Goal: Information Seeking & Learning: Learn about a topic

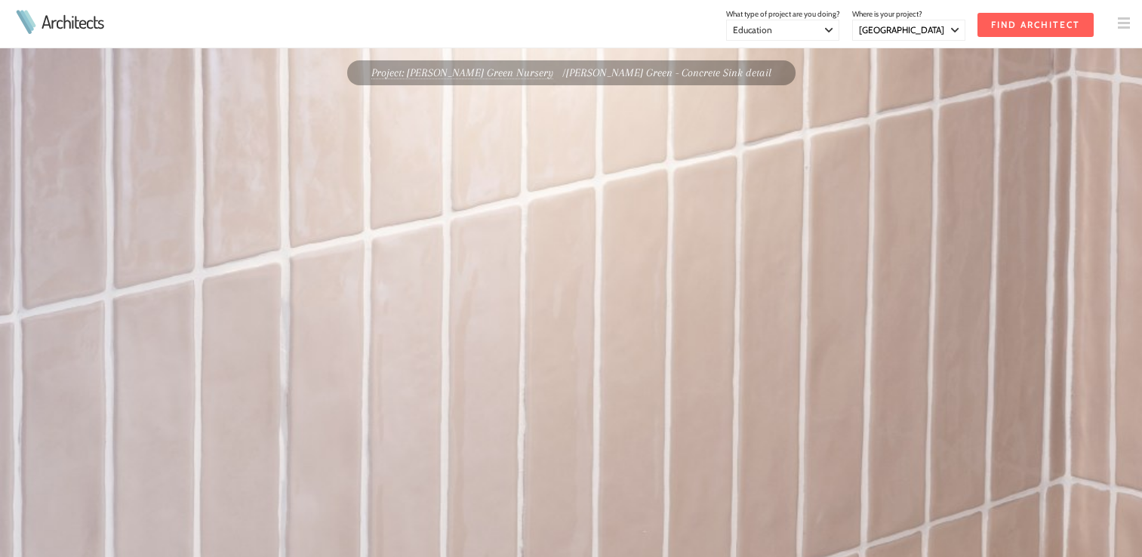
select select "[GEOGRAPHIC_DATA]"
select select "Education"
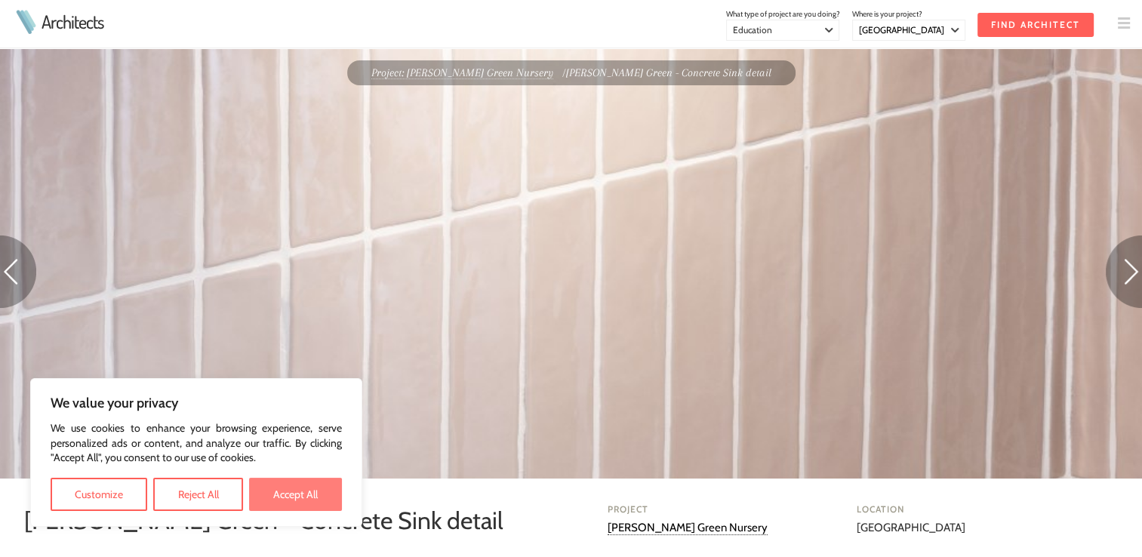
click at [306, 502] on button "Accept All" at bounding box center [295, 494] width 93 height 33
checkbox input "true"
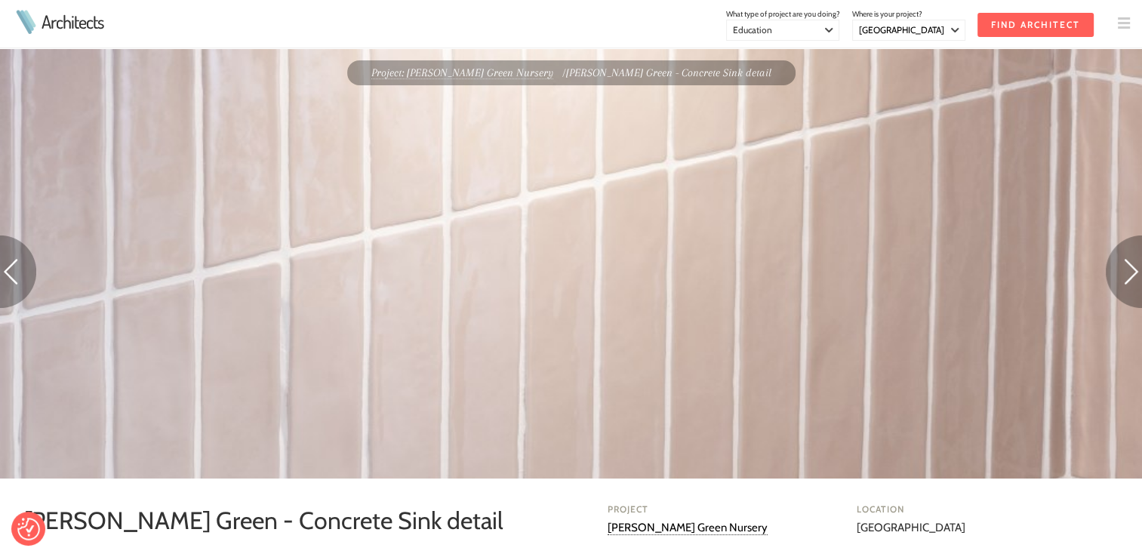
click at [1120, 18] on img at bounding box center [1124, 23] width 12 height 12
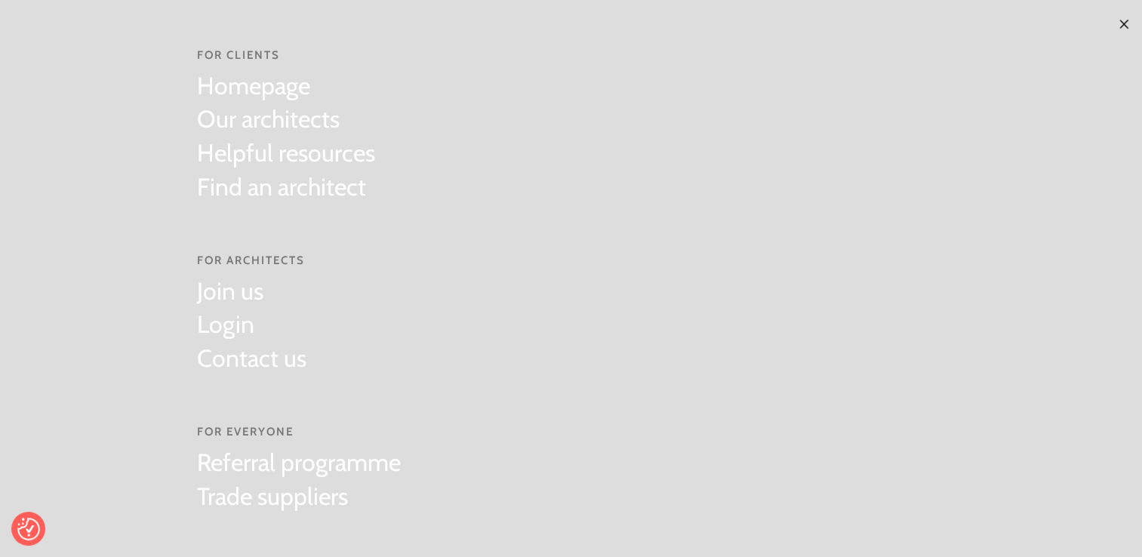
click at [1118, 20] on img at bounding box center [1124, 24] width 12 height 12
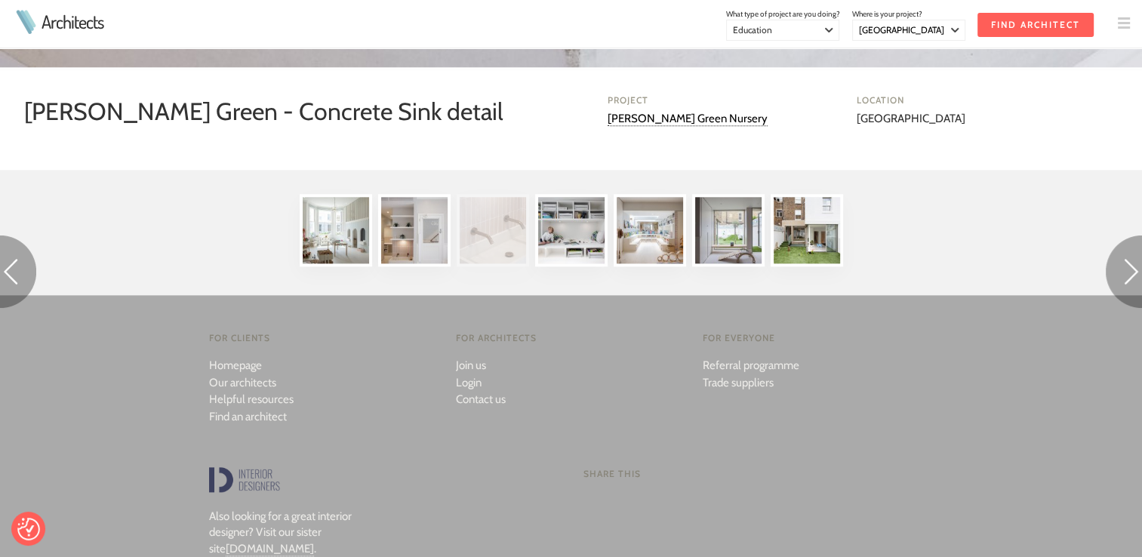
scroll to position [1509, 0]
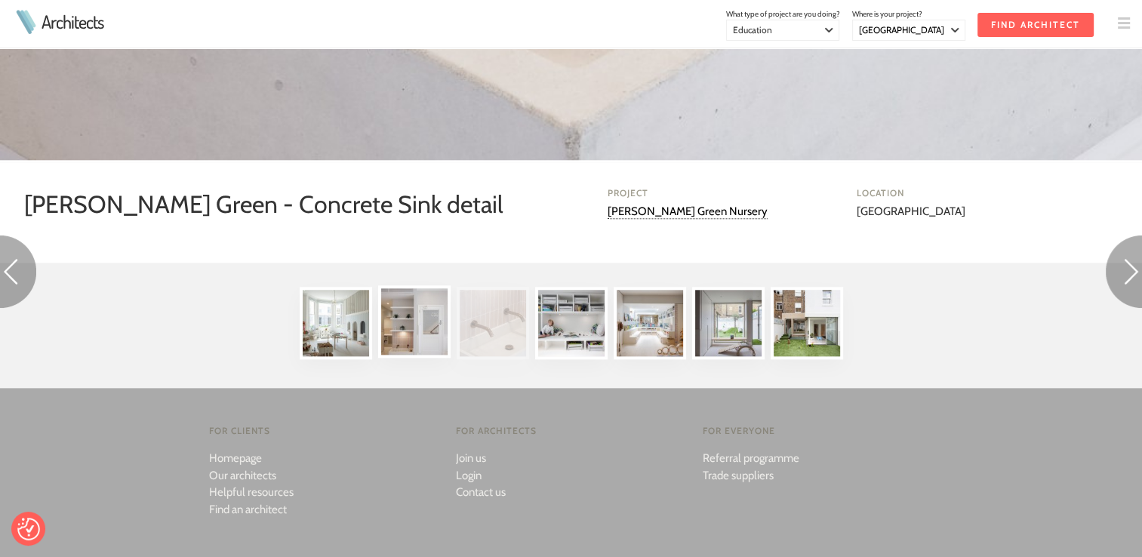
click at [421, 318] on img at bounding box center [414, 321] width 72 height 72
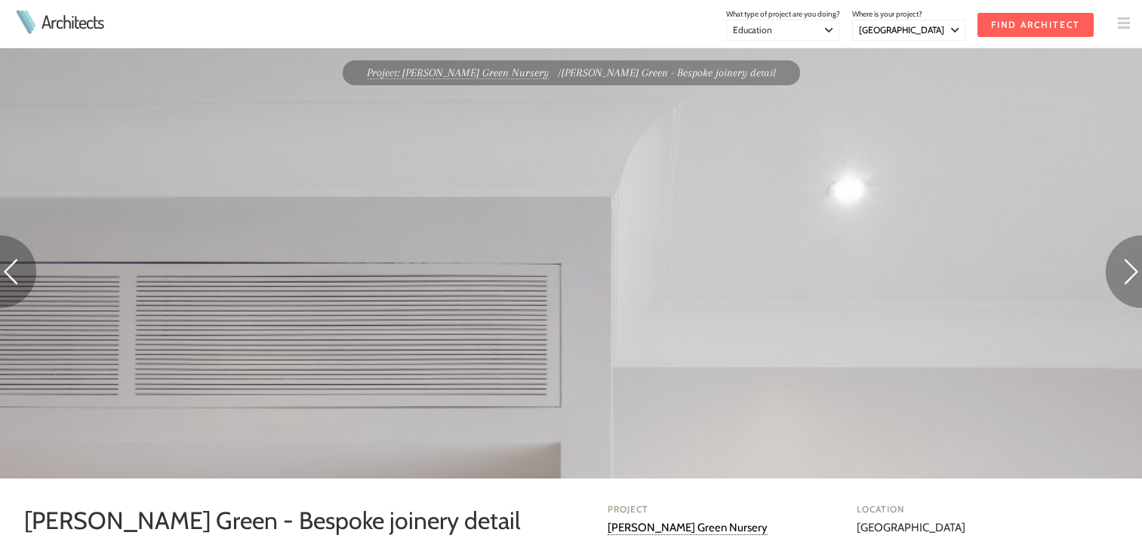
select select "London"
select select "Education"
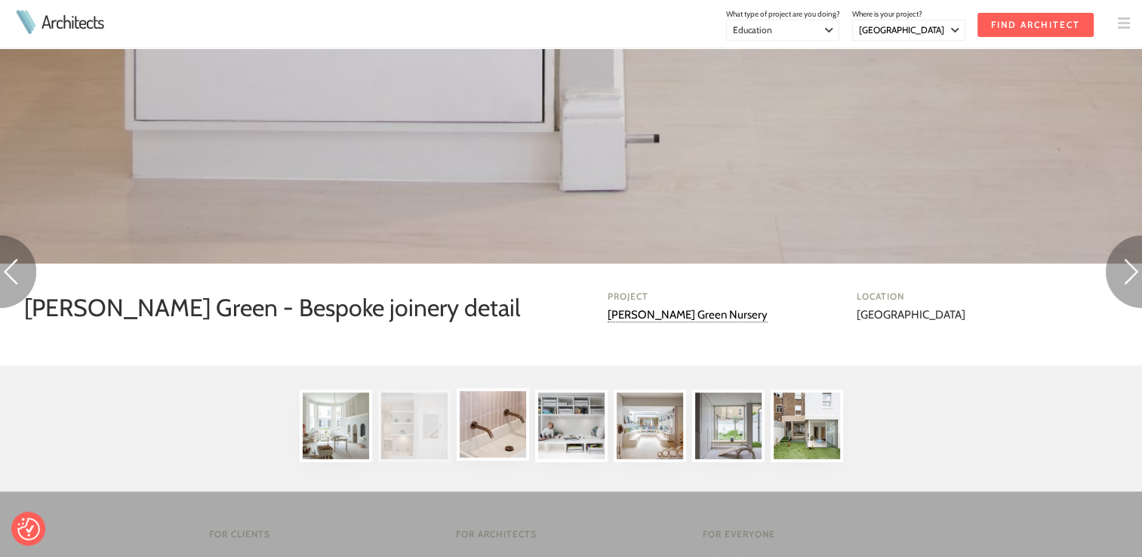
scroll to position [1488, 0]
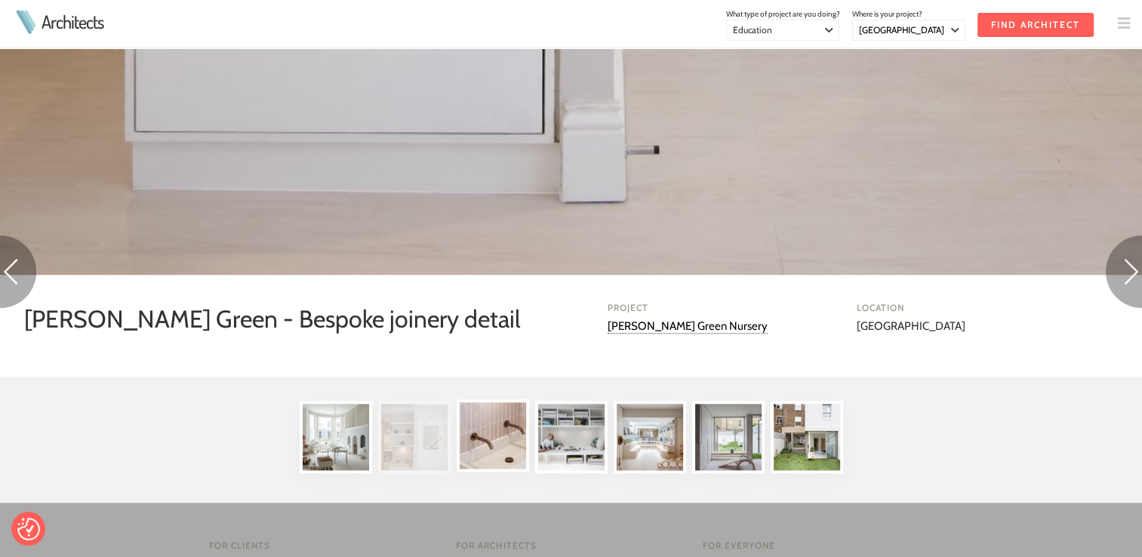
click at [502, 436] on img at bounding box center [493, 435] width 72 height 72
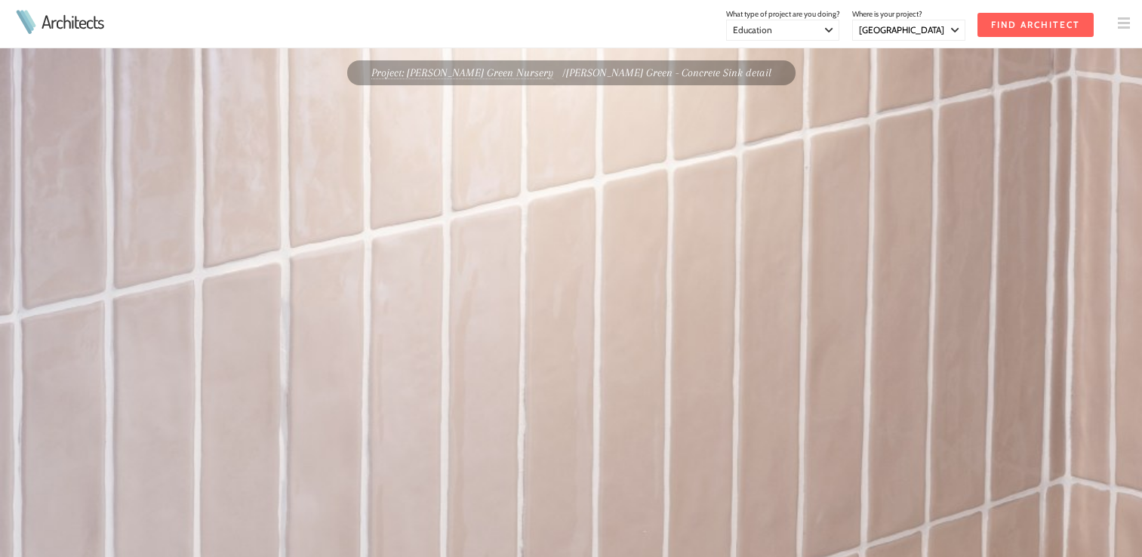
select select "[GEOGRAPHIC_DATA]"
select select "Education"
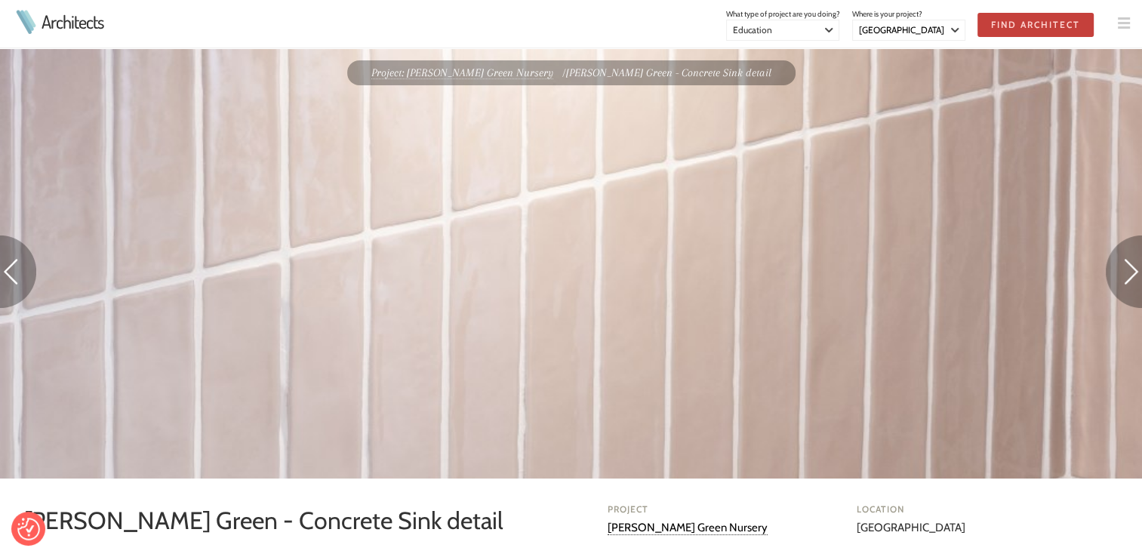
click at [1027, 23] on input "Find Architect" at bounding box center [1035, 25] width 116 height 24
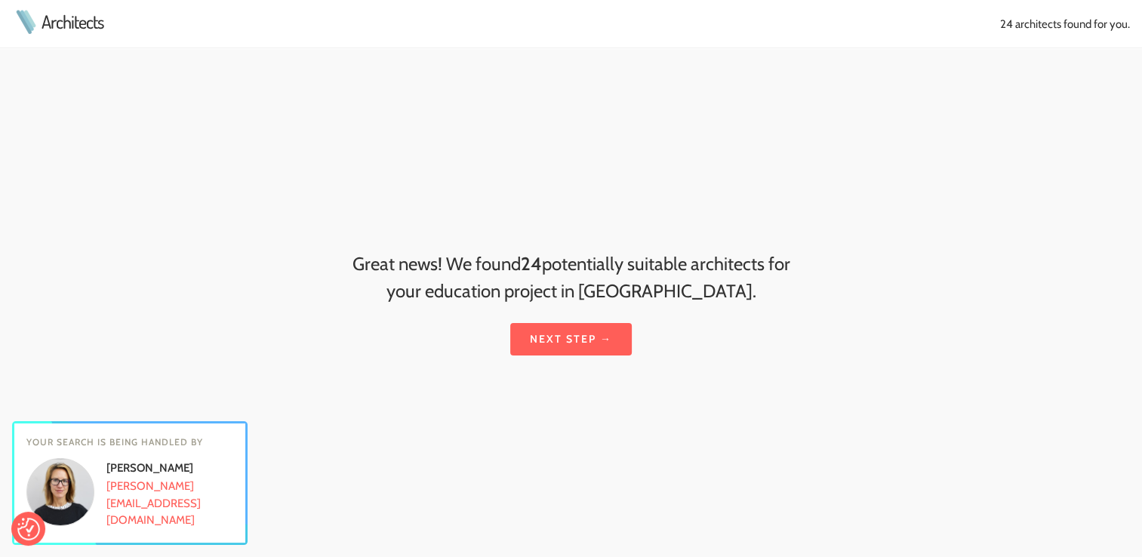
click at [622, 311] on div at bounding box center [571, 314] width 749 height 18
click at [601, 345] on link "Next step →" at bounding box center [571, 339] width 122 height 32
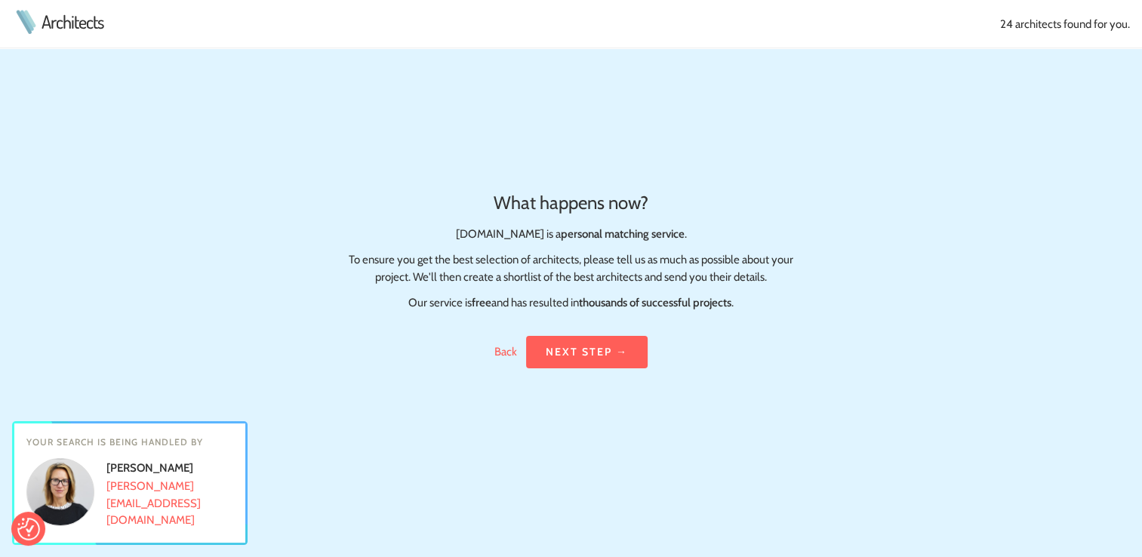
click at [613, 350] on link "Next step →" at bounding box center [587, 352] width 122 height 32
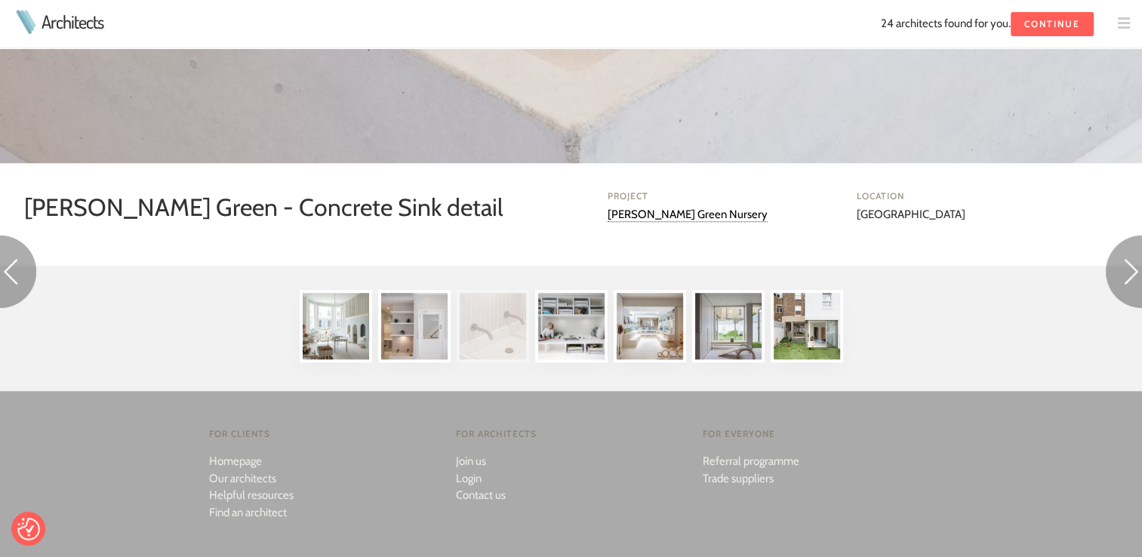
scroll to position [1509, 0]
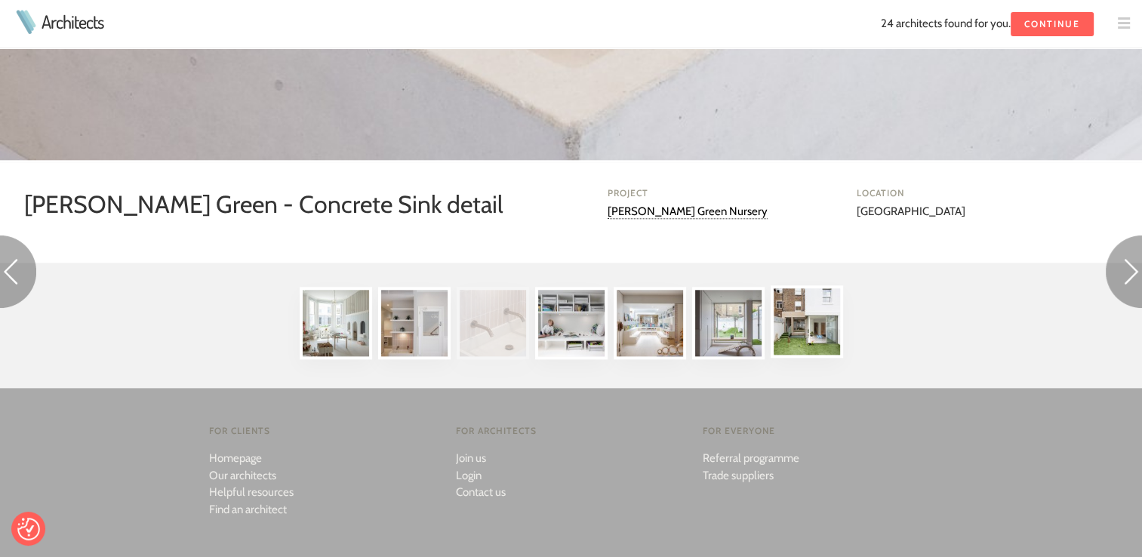
click at [809, 340] on img at bounding box center [807, 321] width 72 height 72
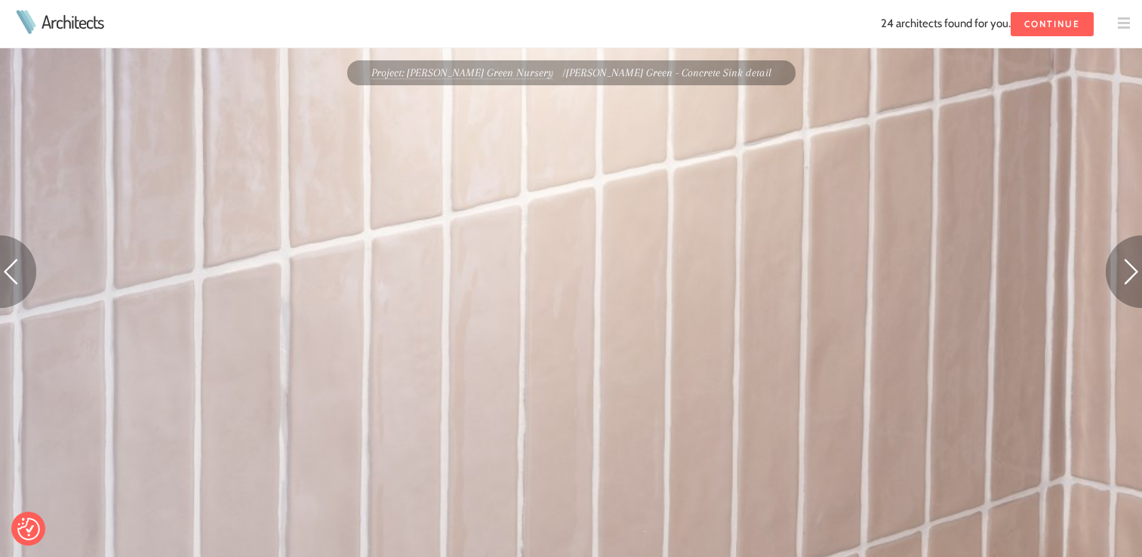
scroll to position [1509, 0]
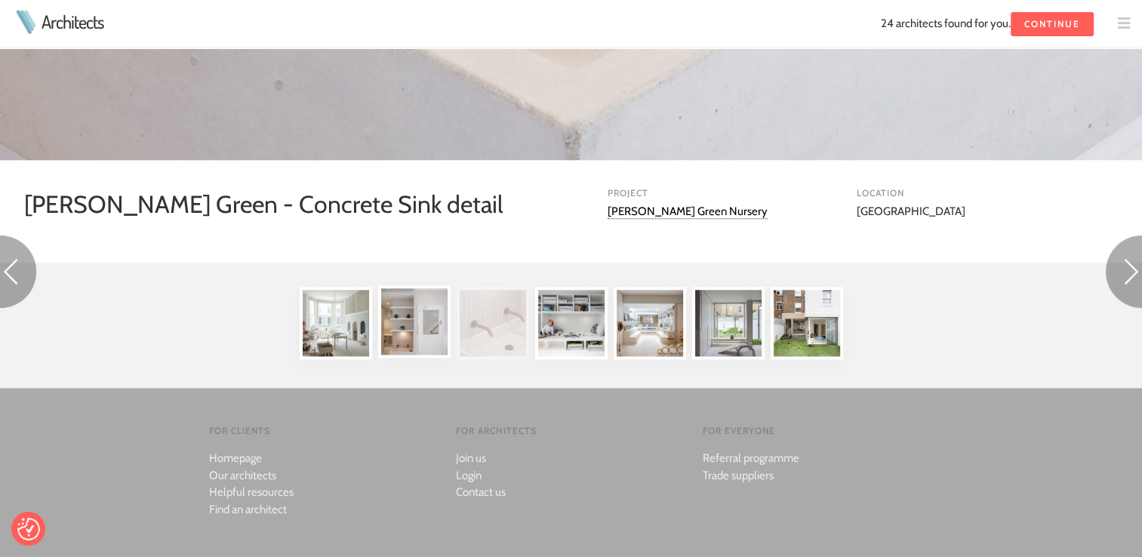
click at [409, 328] on img at bounding box center [414, 321] width 72 height 72
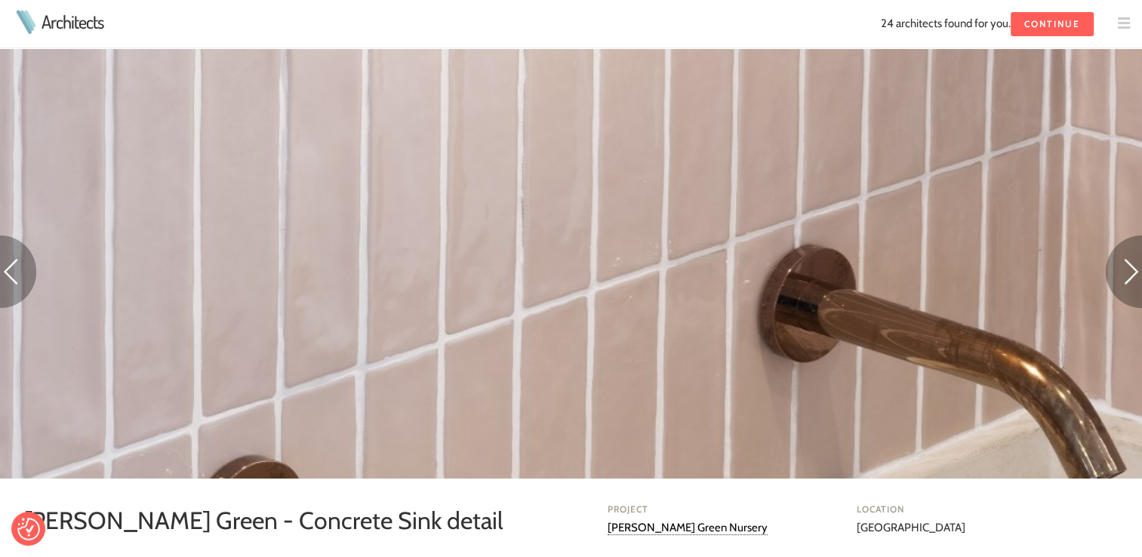
scroll to position [75, 0]
